Goal: Information Seeking & Learning: Find contact information

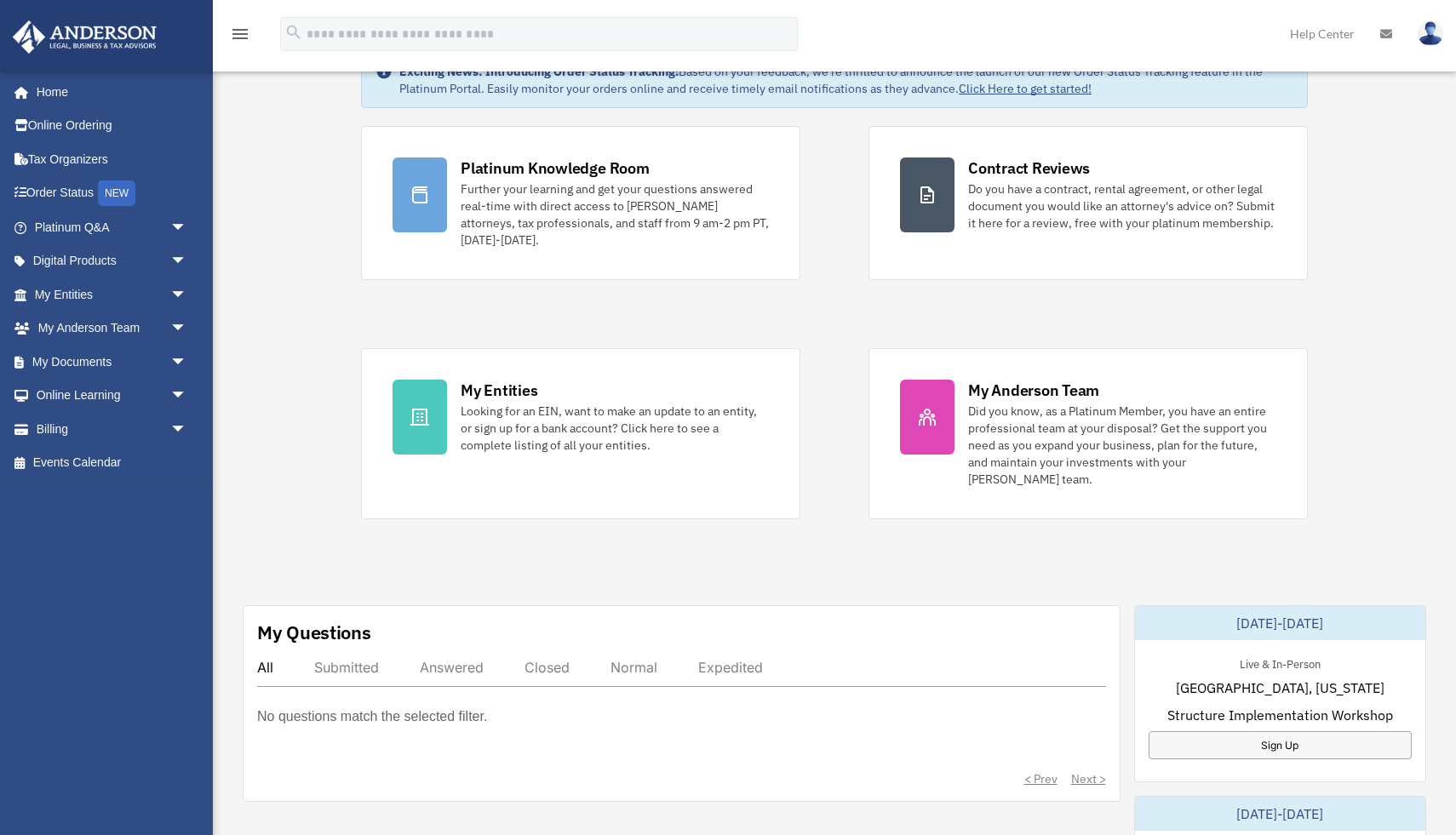
scroll to position [90, 0]
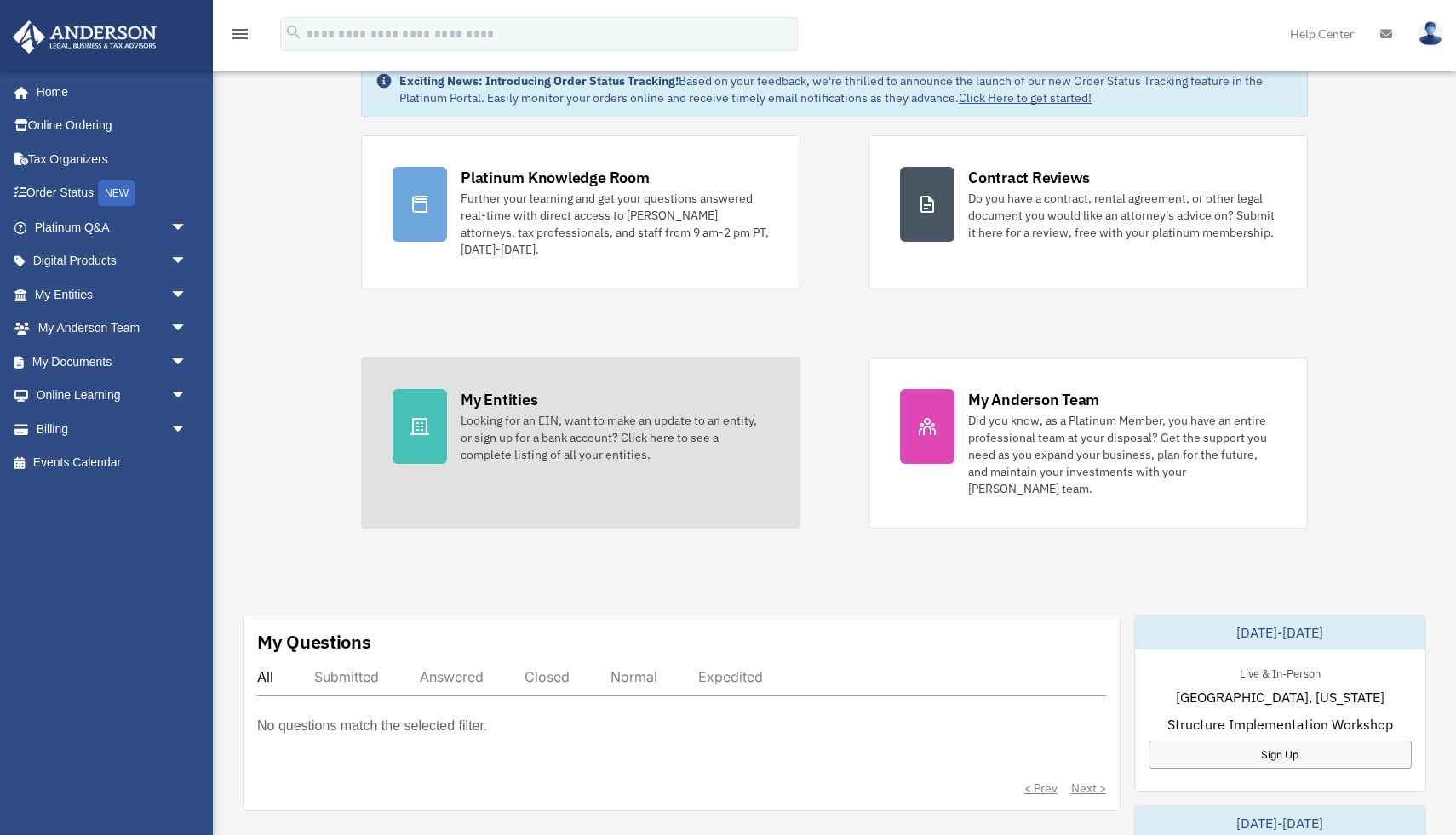
click at [465, 427] on div "Looking for an EIN, want to make an update to an entity, or sign up for a bank …" at bounding box center [615, 437] width 308 height 51
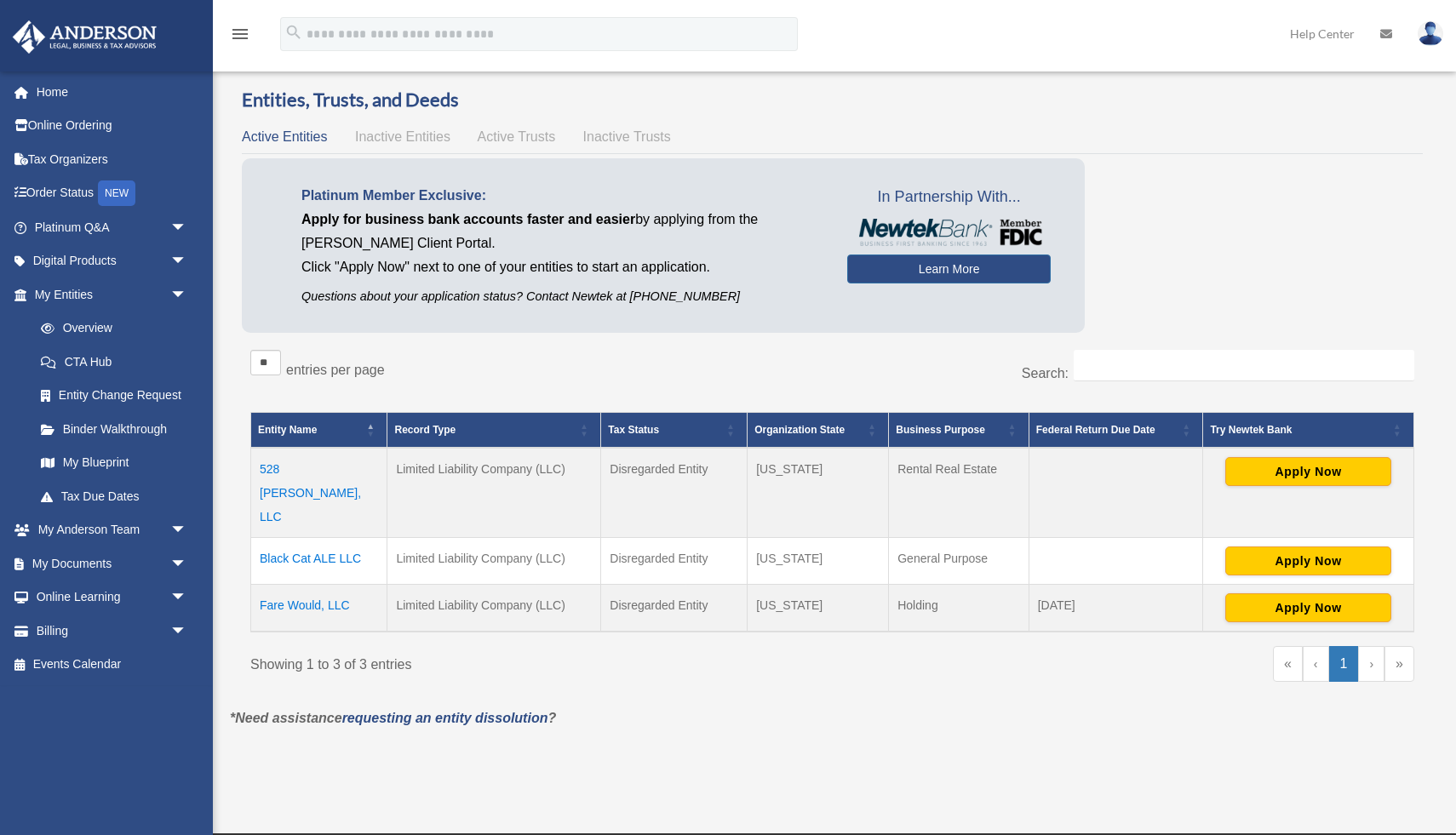
scroll to position [48, 0]
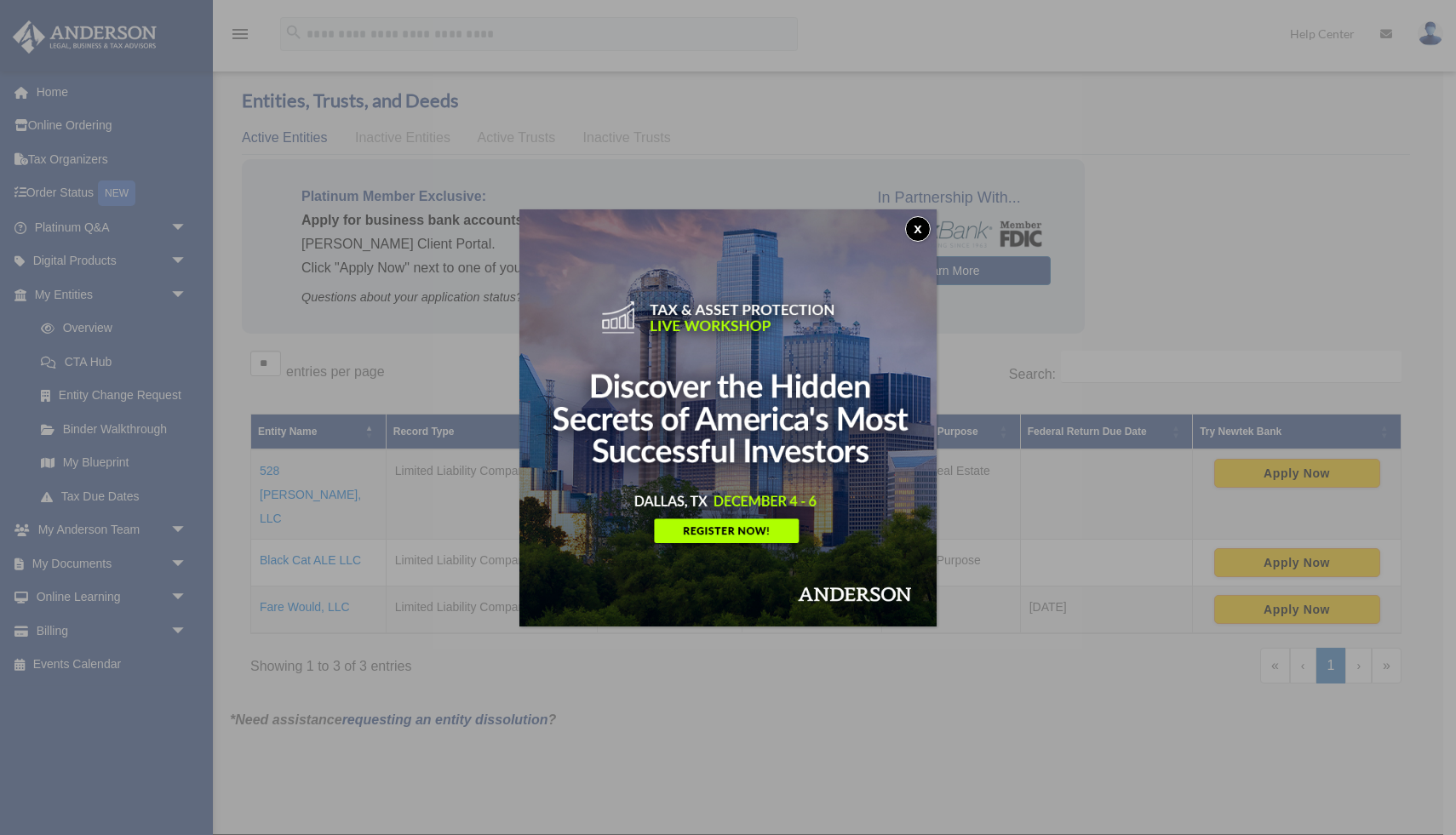
click at [917, 225] on button "x" at bounding box center [918, 229] width 26 height 26
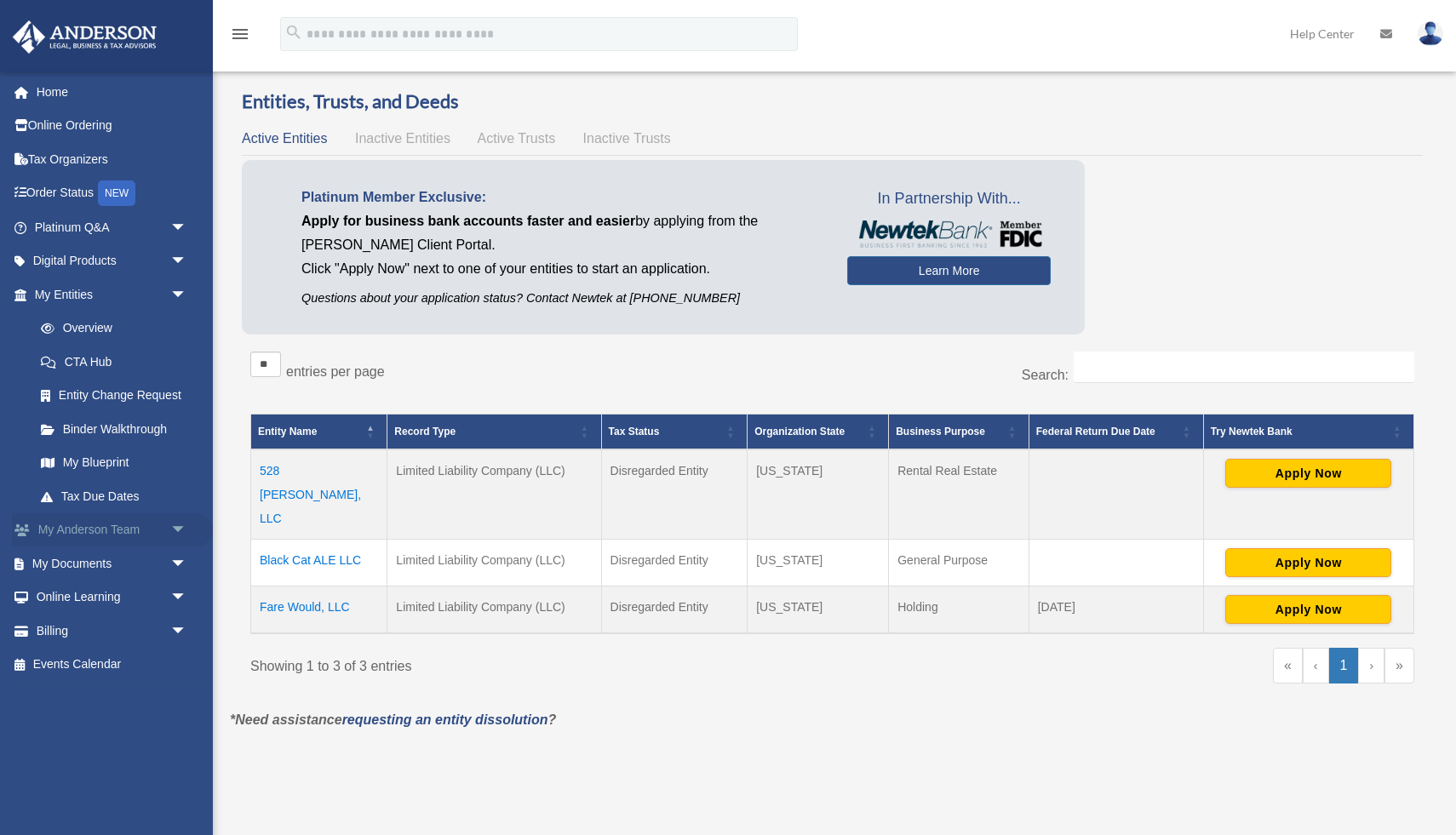
click at [92, 537] on link "My [PERSON_NAME] Team arrow_drop_down" at bounding box center [112, 530] width 201 height 34
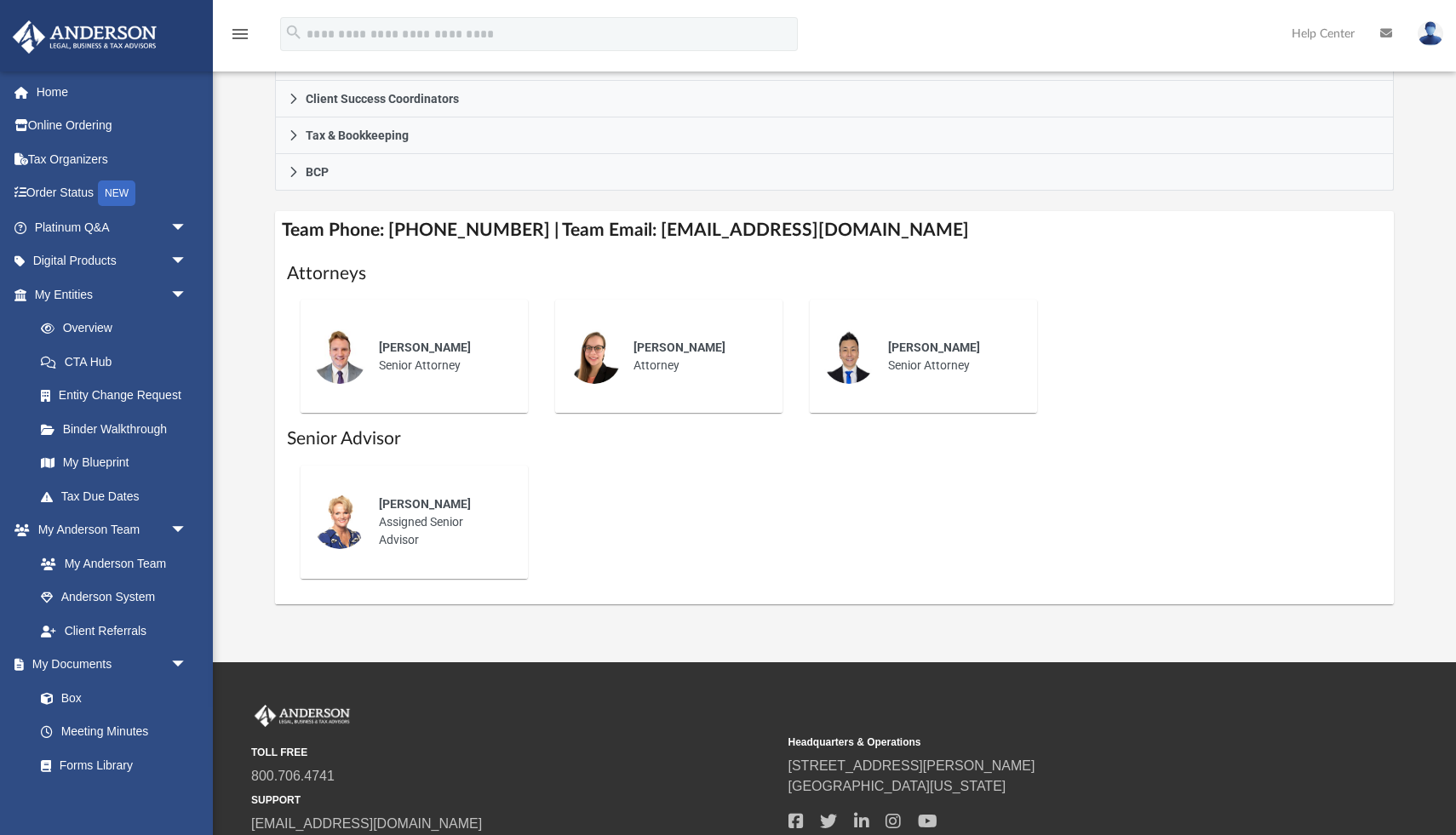
scroll to position [545, 0]
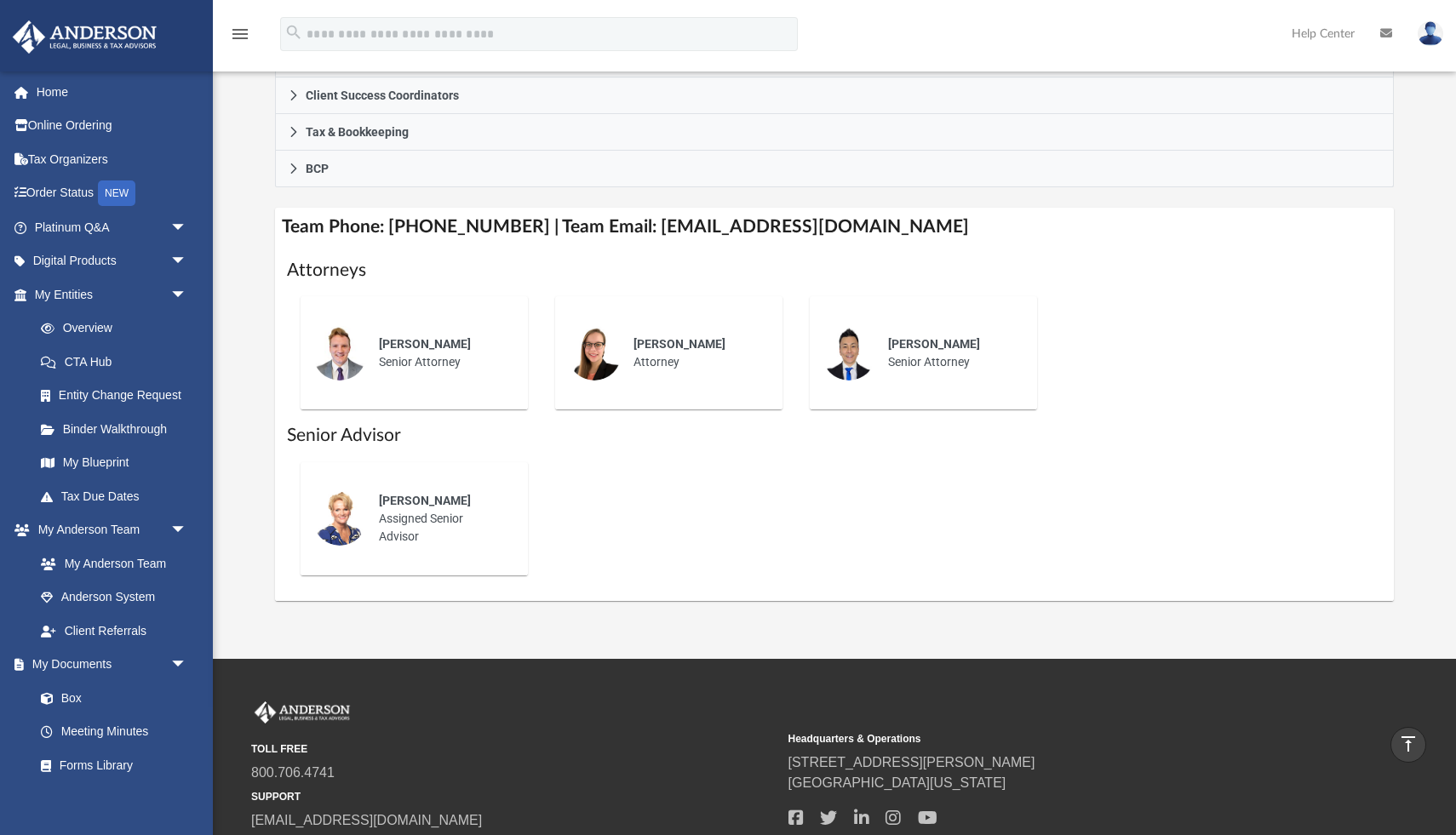
click at [390, 503] on span "Kendall Oleary" at bounding box center [425, 501] width 92 height 14
click at [381, 445] on h1 "Senior Advisor" at bounding box center [834, 435] width 1095 height 25
click at [455, 525] on div "Kendall Oleary Assigned Senior Advisor" at bounding box center [441, 519] width 149 height 78
drag, startPoint x: 886, startPoint y: 225, endPoint x: 623, endPoint y: 219, distance: 263.1
click at [623, 219] on h4 "Team Phone: (725) 208-3130 | Team Email: myteam@andersonadvisors.com" at bounding box center [835, 227] width 1119 height 38
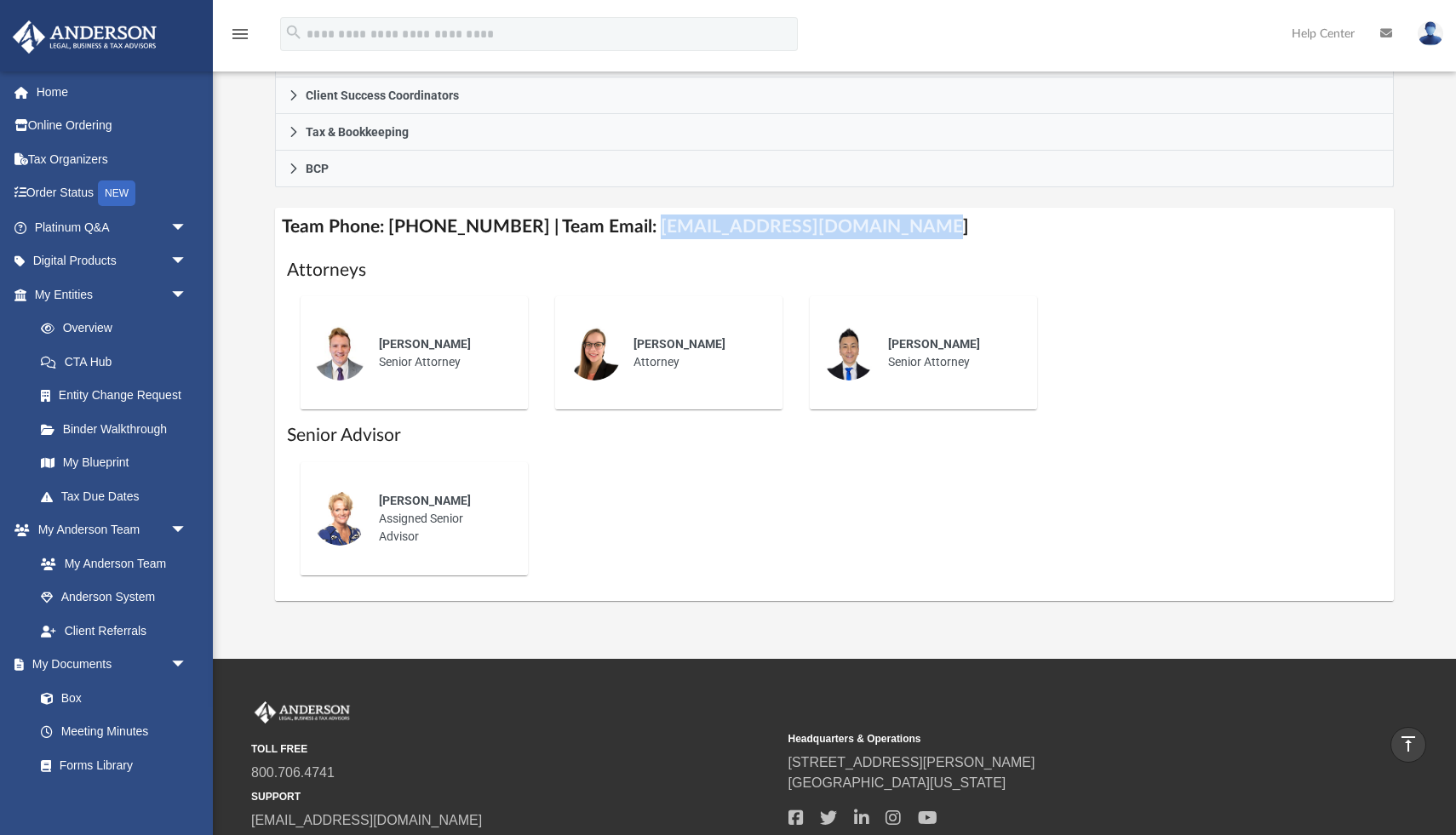
copy h4 "myteam@andersonadvisors.com"
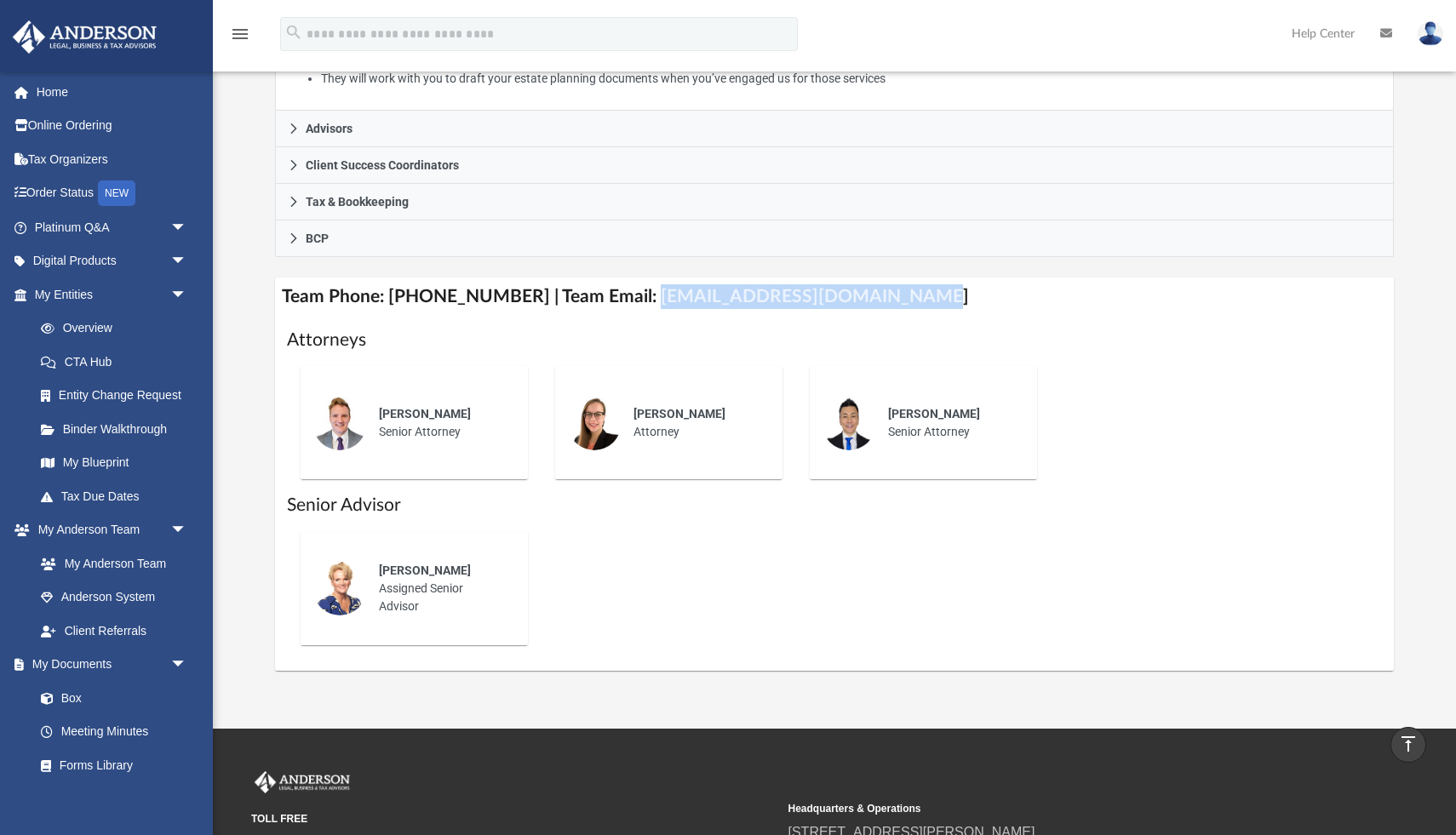
scroll to position [474, 0]
click at [86, 357] on link "CTA Hub" at bounding box center [118, 361] width 189 height 34
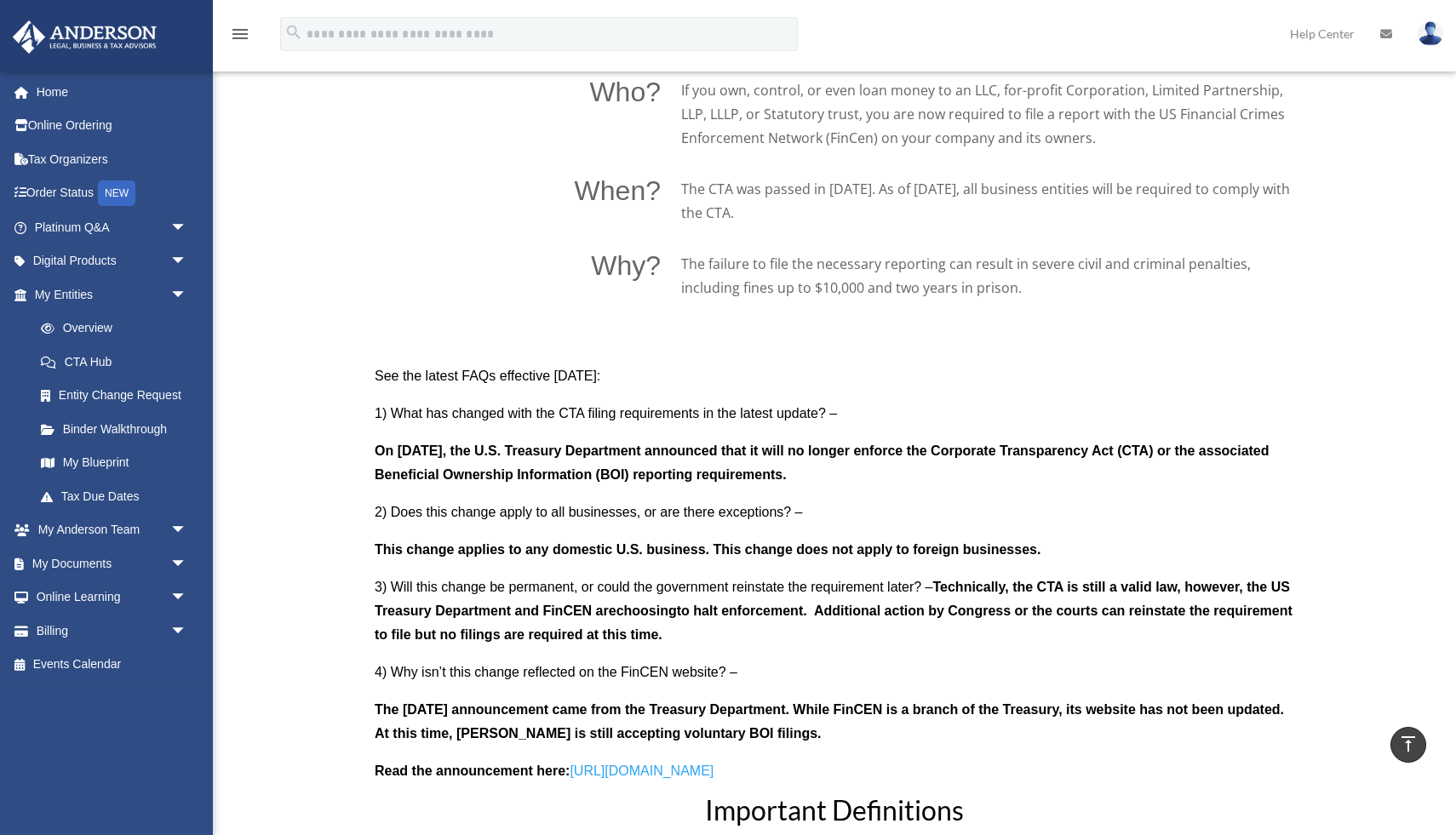
scroll to position [1427, 0]
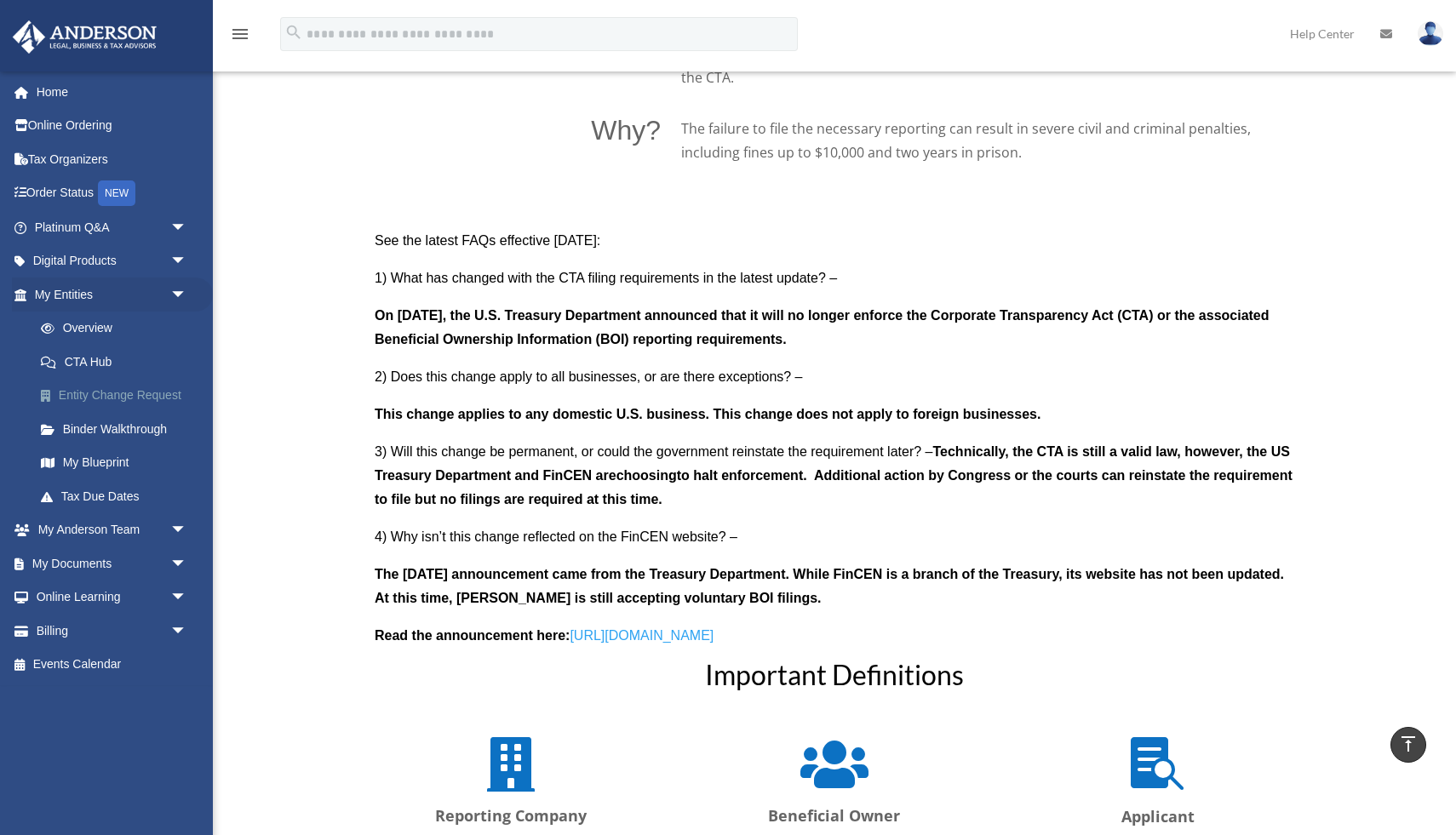
click at [90, 390] on link "Entity Change Request" at bounding box center [118, 395] width 189 height 34
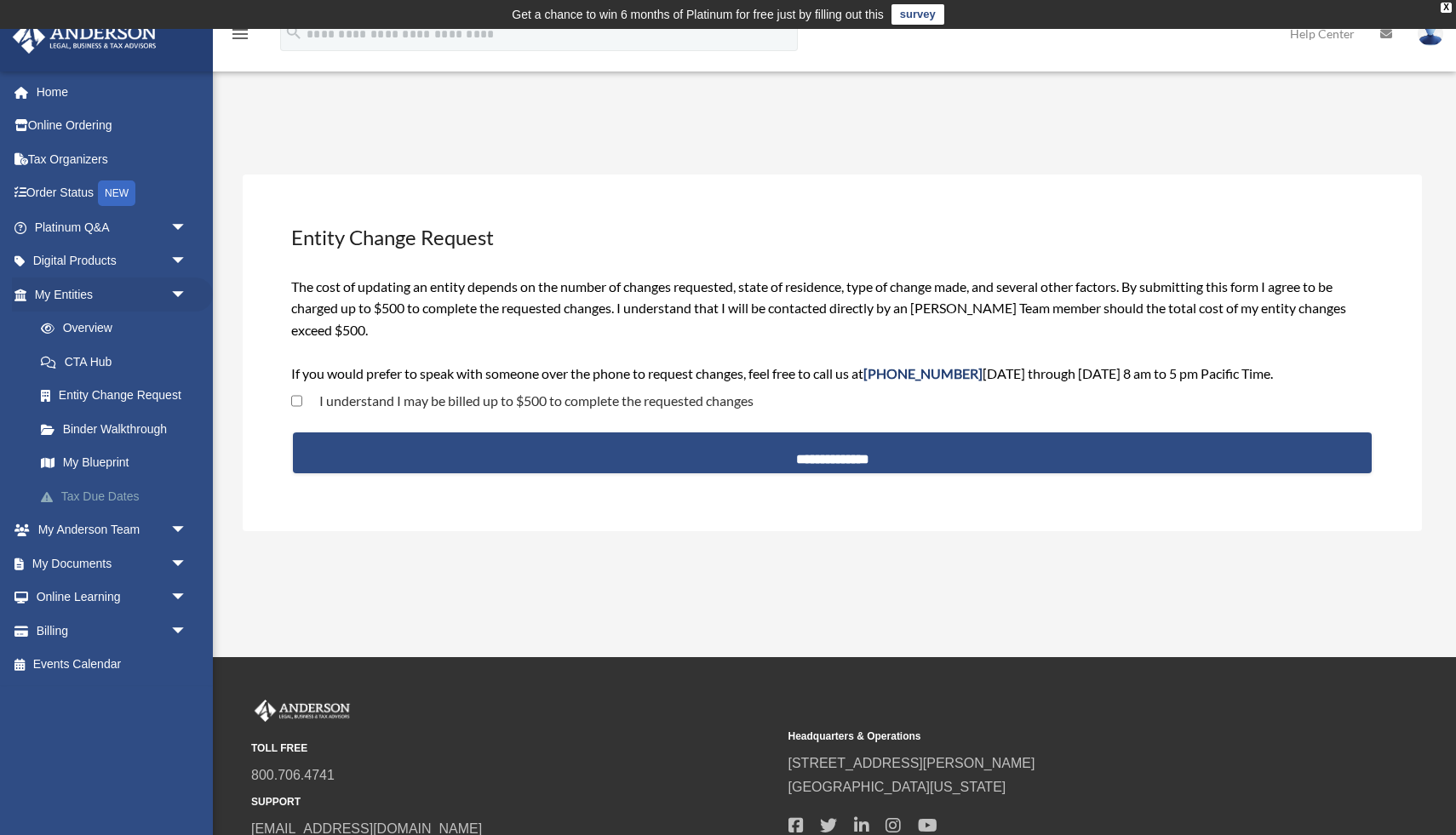
click at [75, 511] on link "Tax Due Dates" at bounding box center [118, 496] width 189 height 34
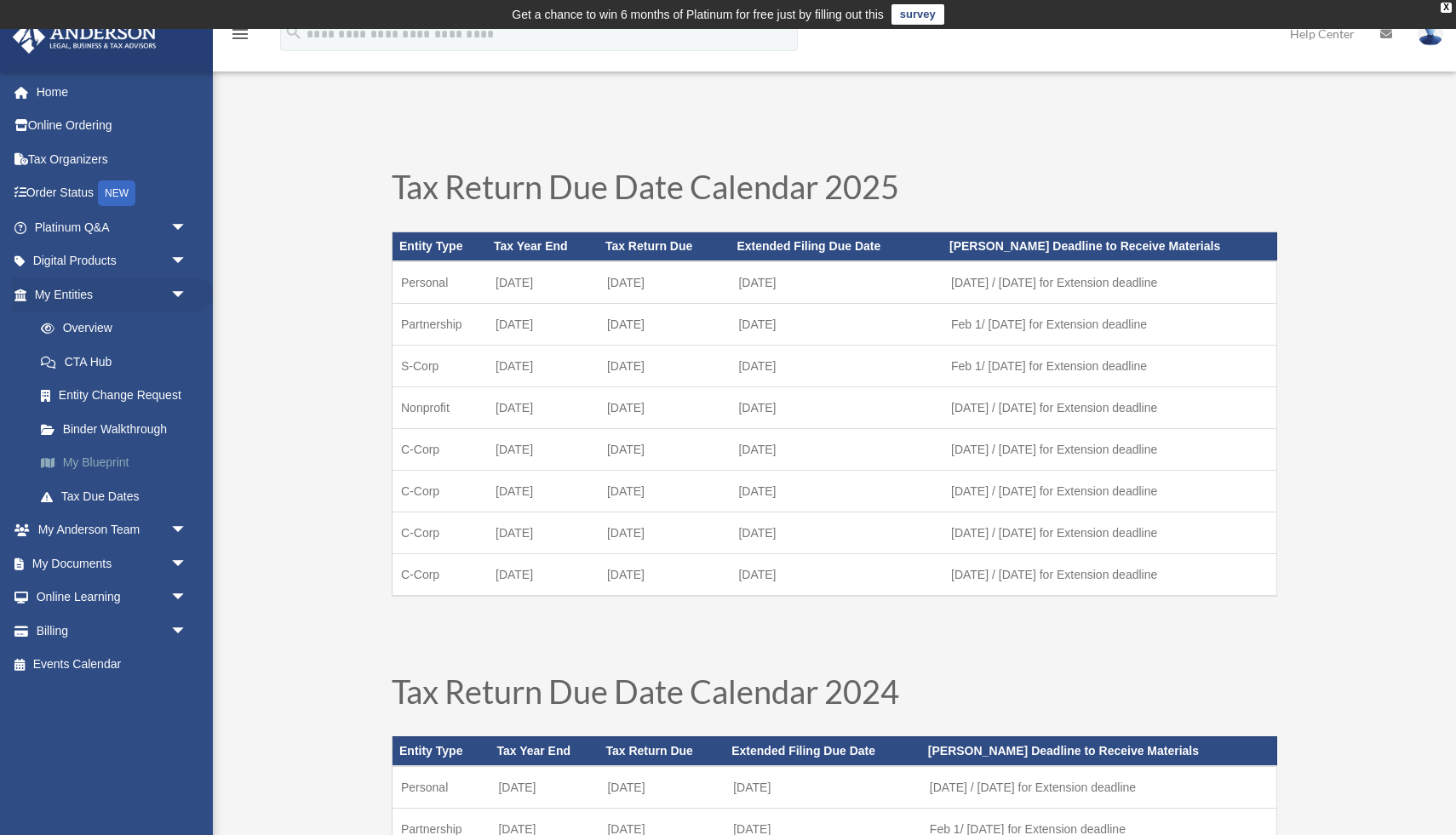
click at [97, 459] on link "My Blueprint" at bounding box center [118, 463] width 189 height 34
click at [98, 471] on link "My Blueprint" at bounding box center [118, 463] width 189 height 34
